Goal: Complete application form

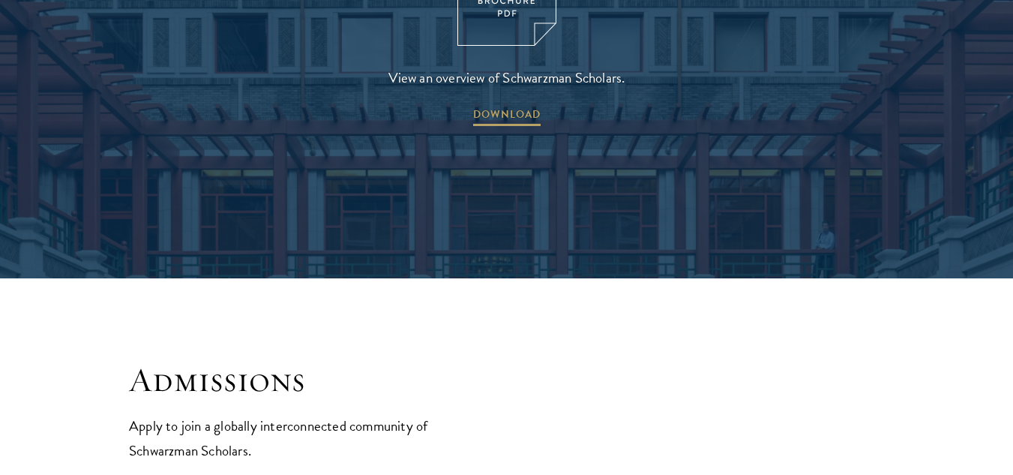
scroll to position [2272, 0]
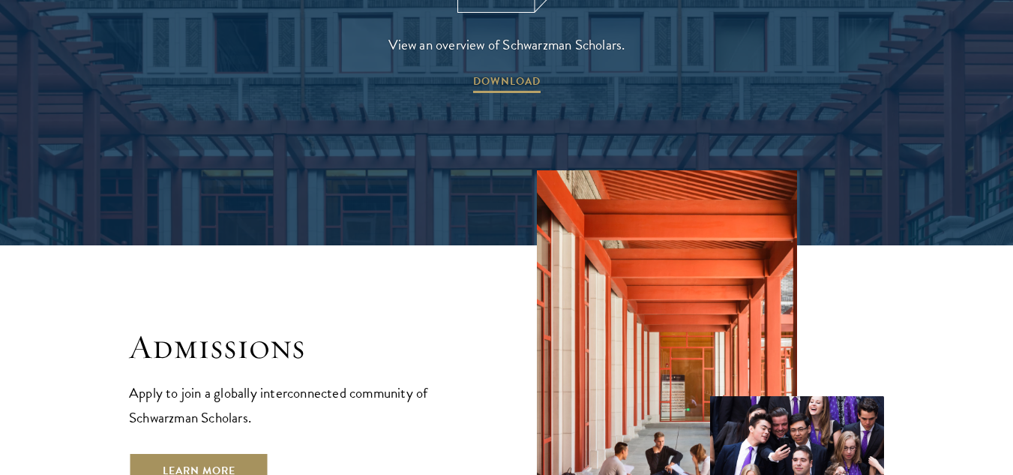
click at [247, 452] on link "Learn More" at bounding box center [199, 470] width 140 height 36
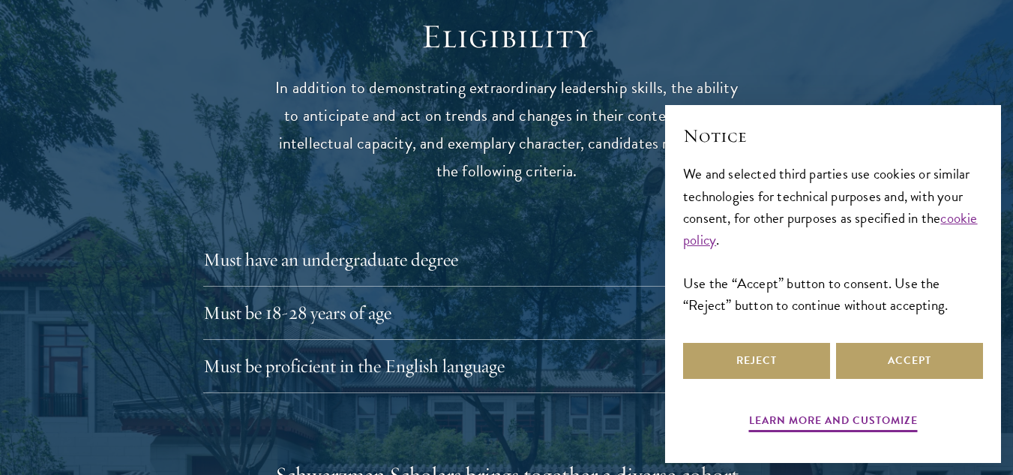
scroll to position [1957, 0]
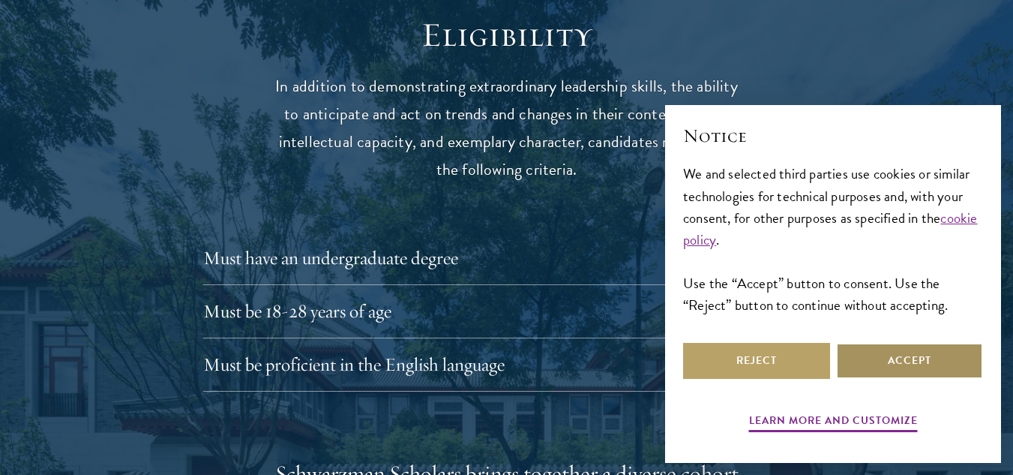
click at [871, 349] on button "Accept" at bounding box center [909, 361] width 147 height 36
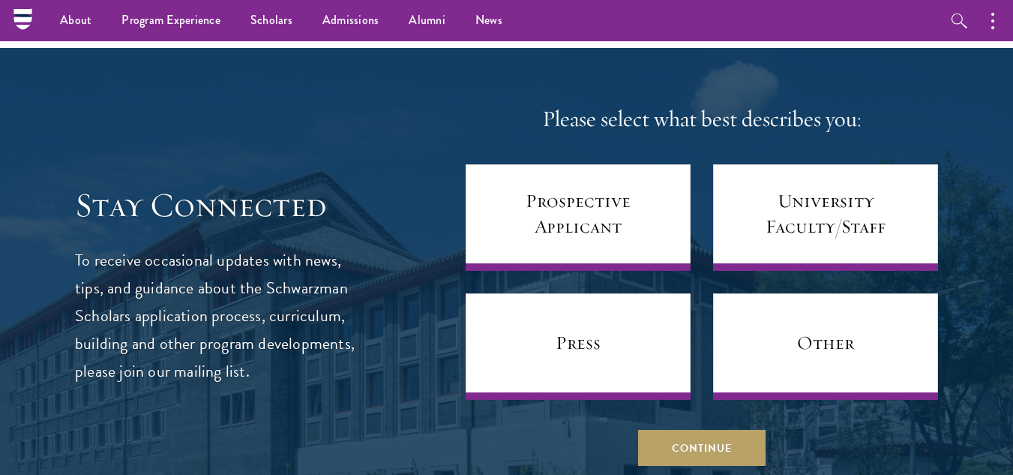
scroll to position [5805, 0]
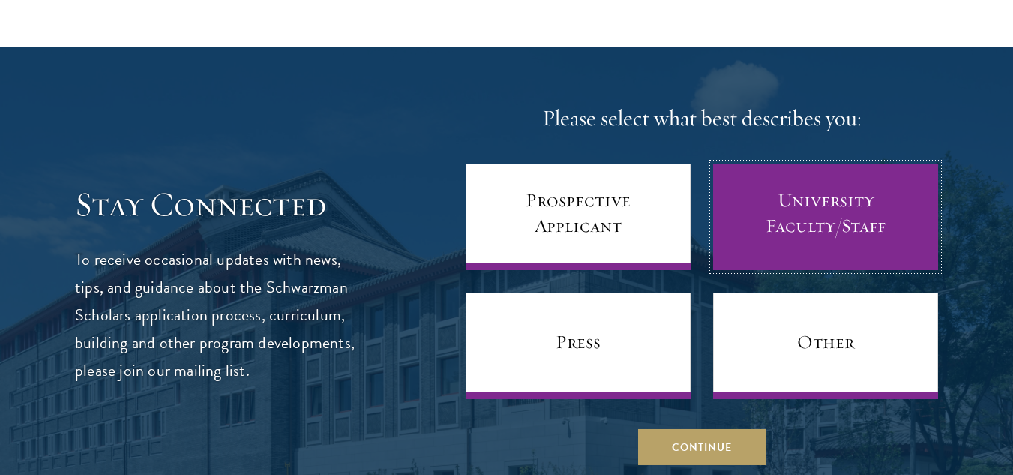
click at [858, 208] on link "University Faculty/Staff" at bounding box center [825, 216] width 225 height 106
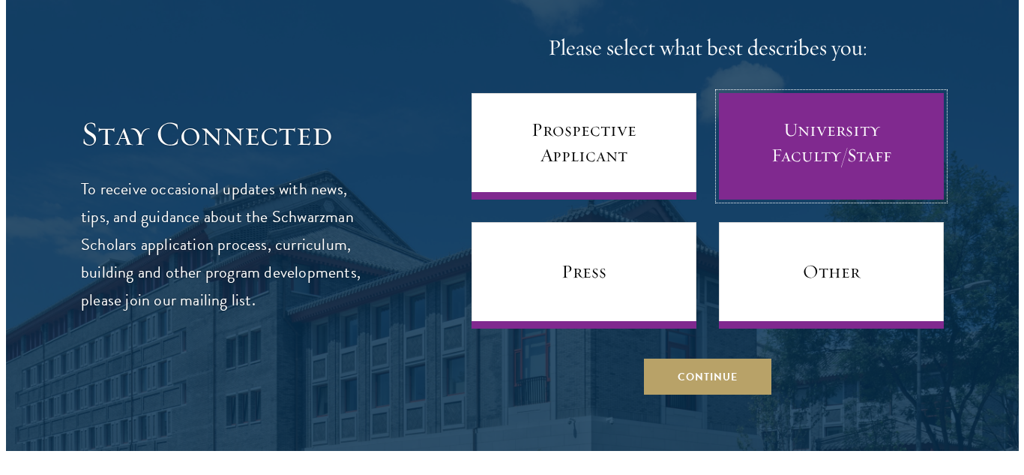
scroll to position [5875, 0]
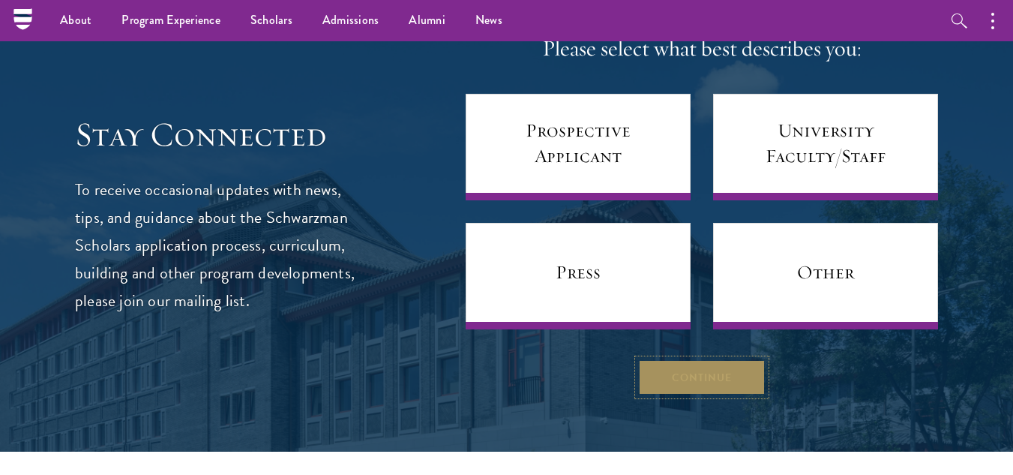
click at [708, 359] on button "Continue" at bounding box center [701, 377] width 127 height 36
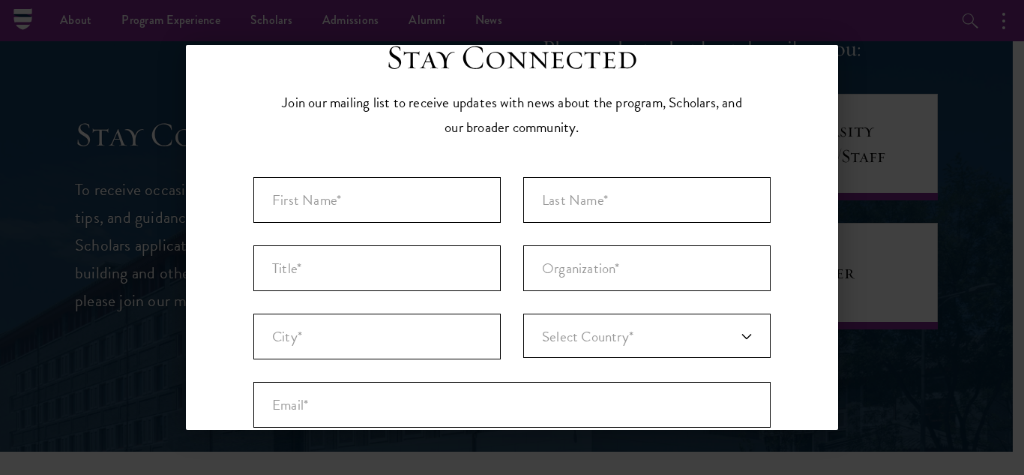
scroll to position [52, 0]
click at [401, 200] on input "First Name* *" at bounding box center [376, 201] width 247 height 46
type input "c"
type input "Claudia Christin"
click at [607, 209] on input "Last Name* *" at bounding box center [646, 201] width 247 height 46
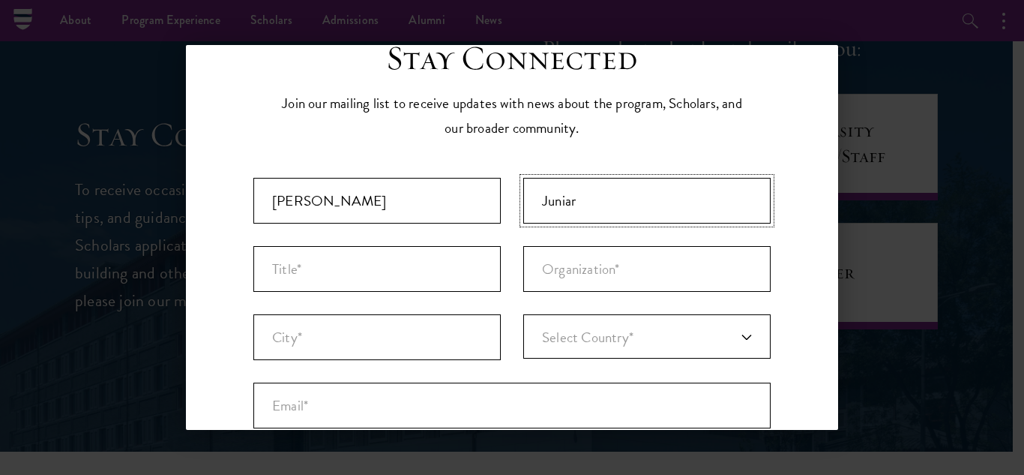
type input "Juniar"
click at [304, 275] on input "Title *" at bounding box center [376, 269] width 247 height 46
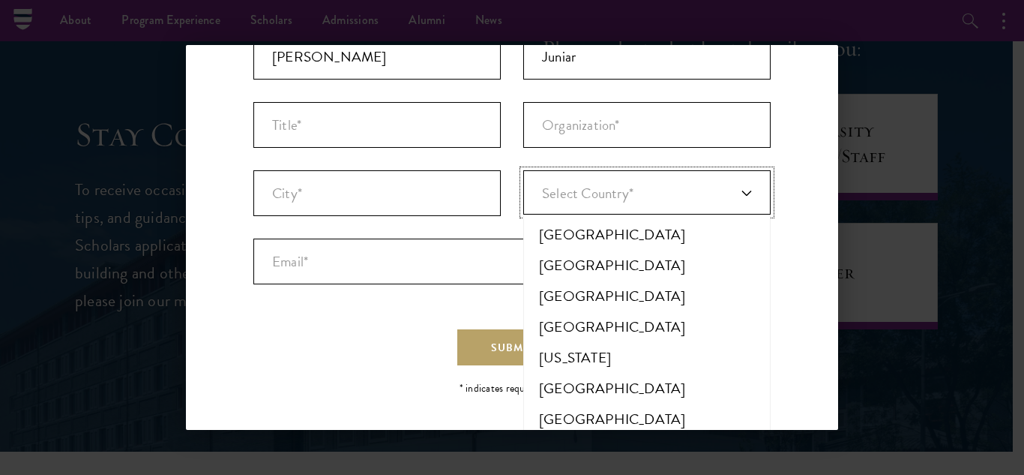
click at [690, 185] on link "Select Country*" at bounding box center [646, 192] width 247 height 44
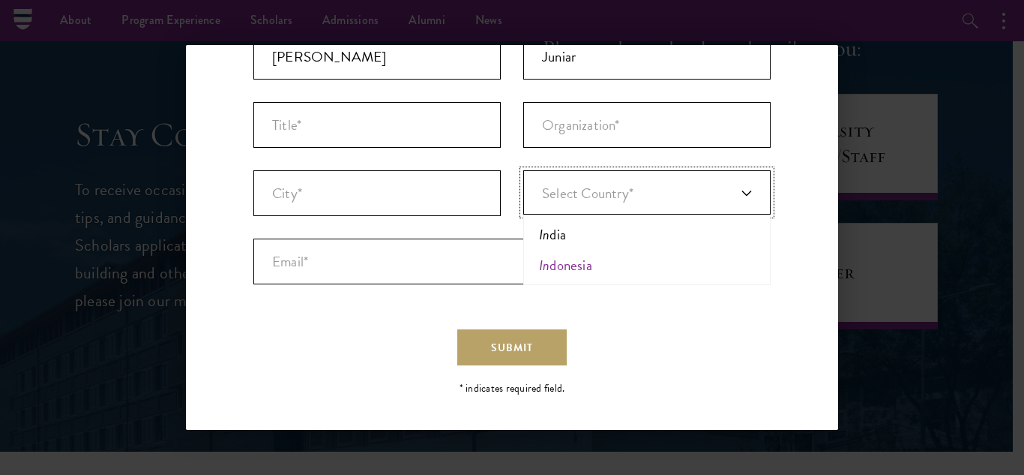
type input "in"
click at [642, 271] on li "In donesia" at bounding box center [647, 265] width 238 height 31
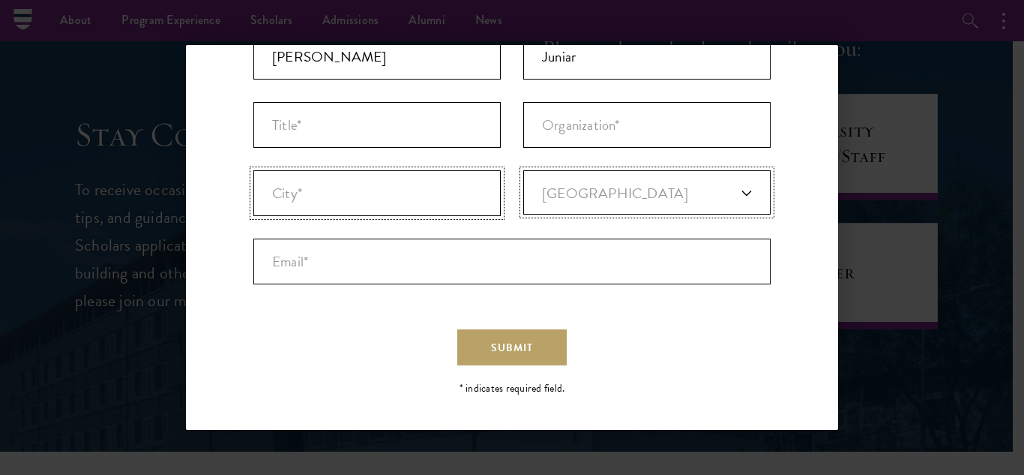
click at [307, 199] on input "City* *" at bounding box center [376, 193] width 247 height 46
type input "Makassar"
click at [595, 120] on input "Organization *" at bounding box center [646, 125] width 247 height 46
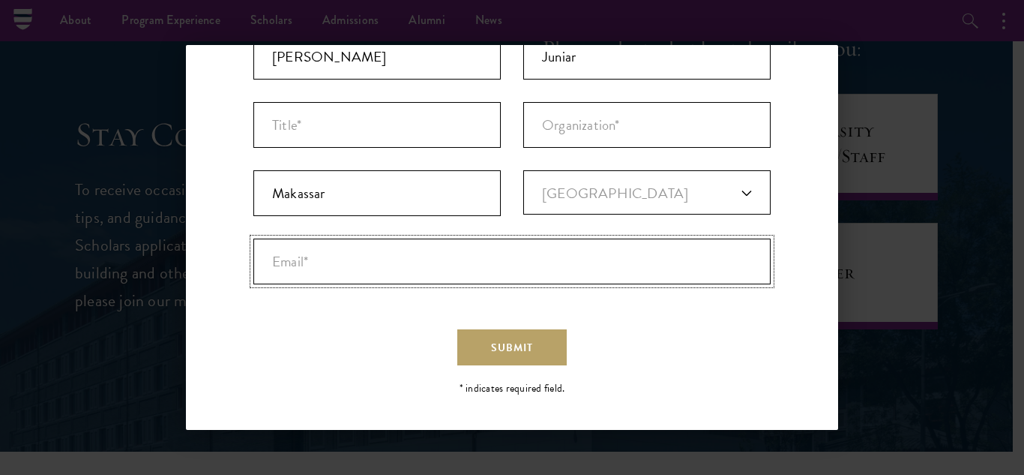
click at [472, 268] on input "Email* *" at bounding box center [511, 261] width 517 height 46
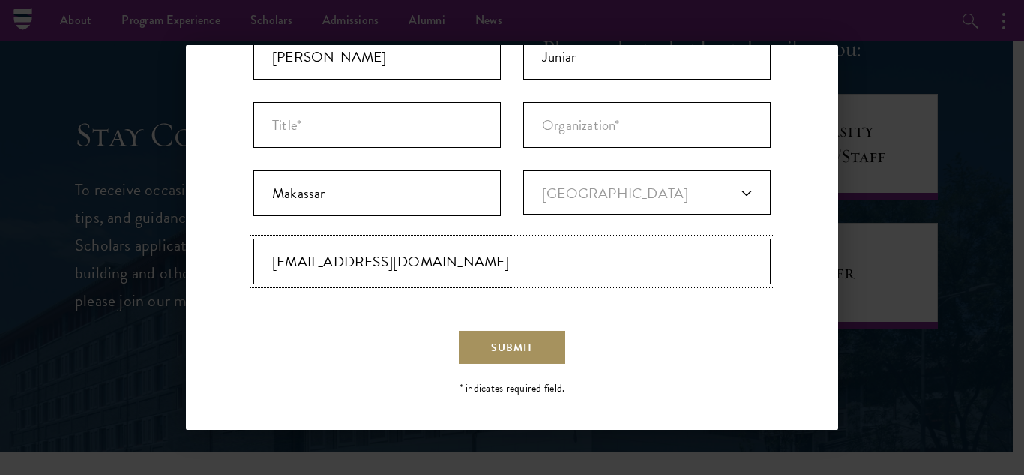
type input "claudiachristin19@gmail.com"
click at [505, 353] on span "Submit" at bounding box center [512, 348] width 42 height 16
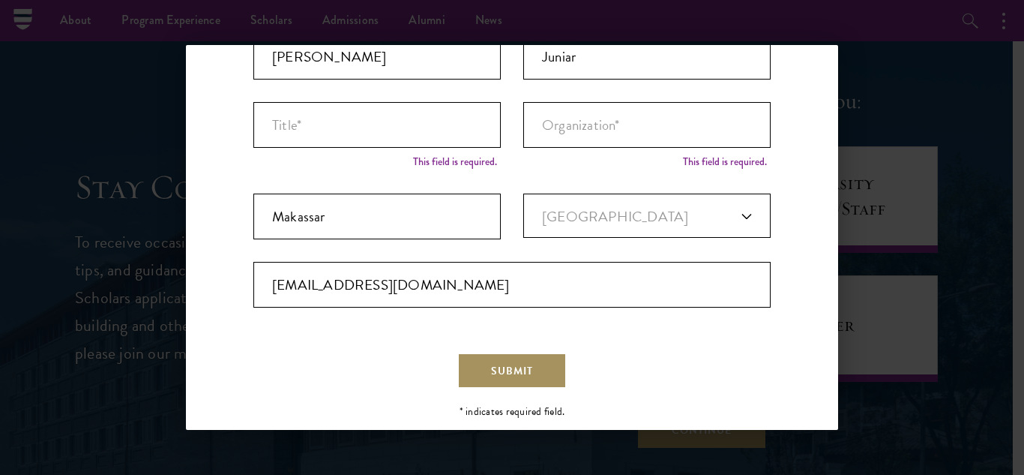
scroll to position [0, 0]
click at [505, 353] on button "Submit" at bounding box center [511, 370] width 109 height 36
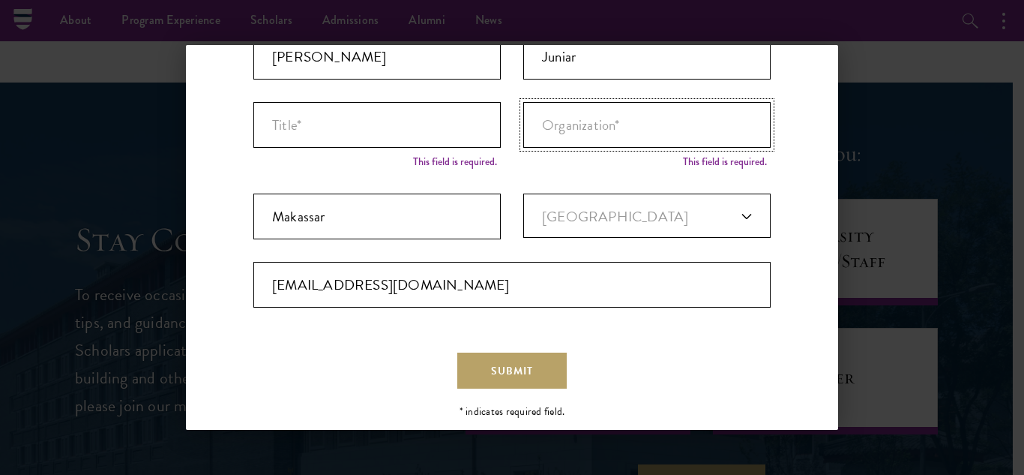
click at [573, 128] on input "Organization *" at bounding box center [646, 125] width 247 height 46
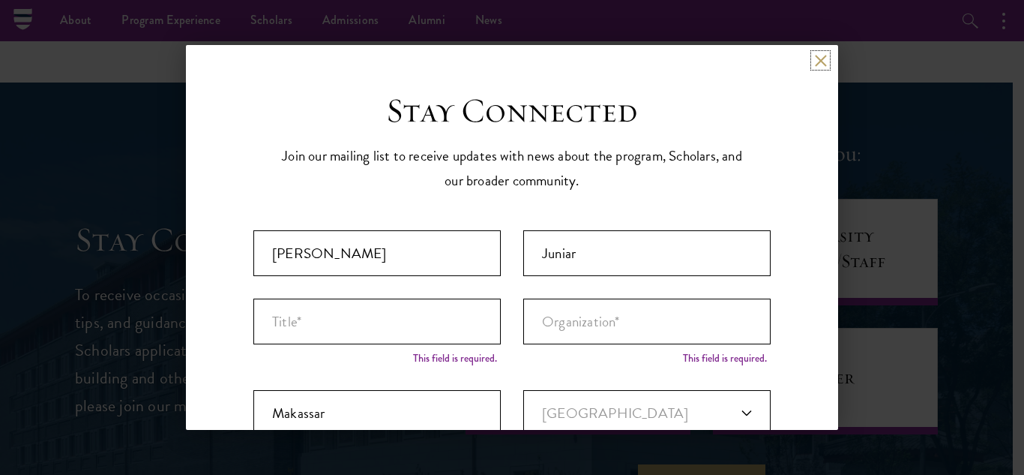
click at [814, 64] on button at bounding box center [820, 60] width 13 height 13
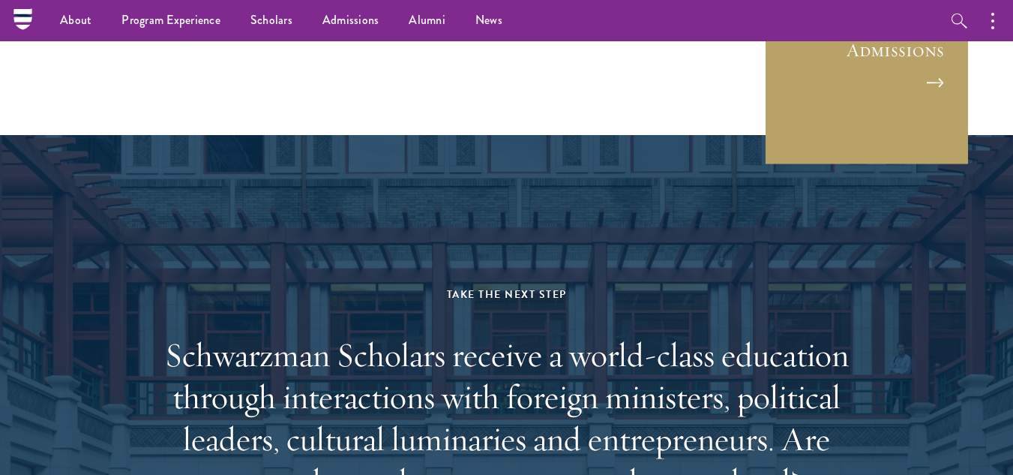
scroll to position [4029, 0]
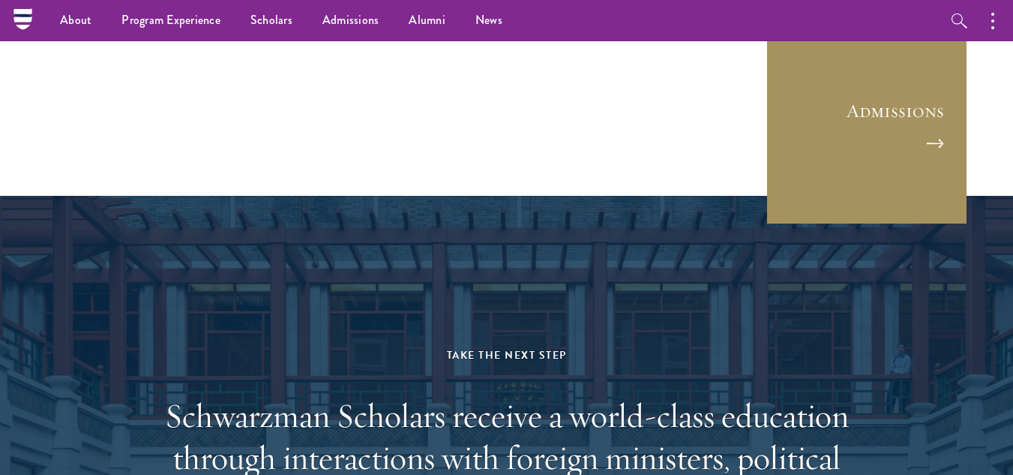
click at [829, 138] on link "Admissions" at bounding box center [866, 123] width 202 height 202
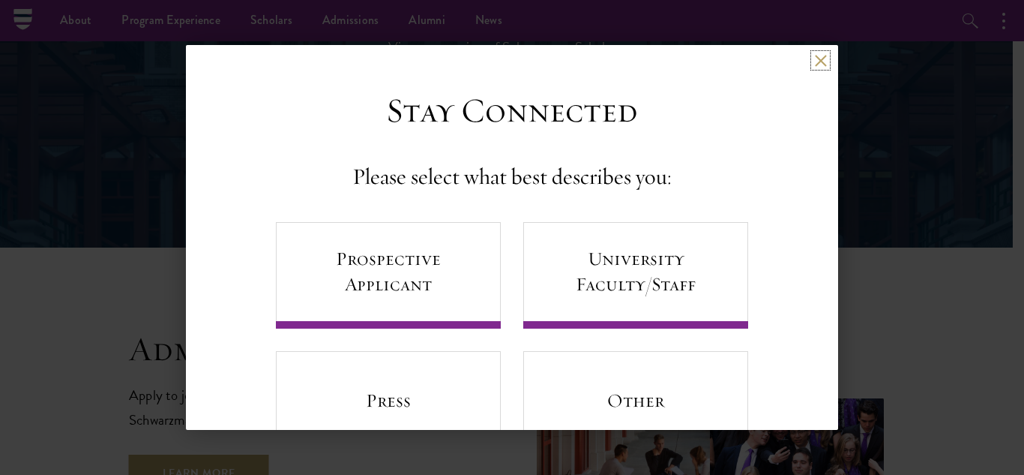
scroll to position [2272, 0]
